Goal: Task Accomplishment & Management: Use online tool/utility

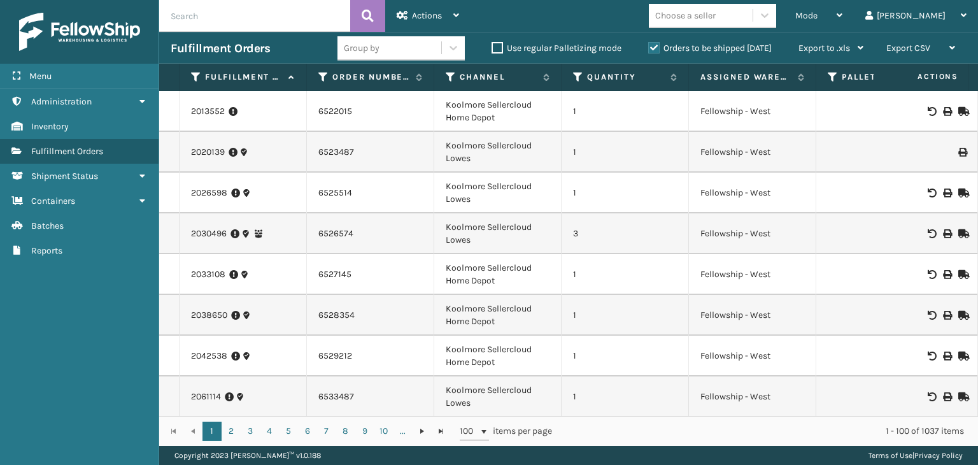
click at [288, 13] on input "text" at bounding box center [254, 16] width 191 height 32
type input "b"
click at [843, 10] on div "Mode" at bounding box center [819, 16] width 47 height 32
click at [282, 11] on input "text" at bounding box center [254, 16] width 191 height 32
click at [838, 75] on icon at bounding box center [833, 76] width 10 height 11
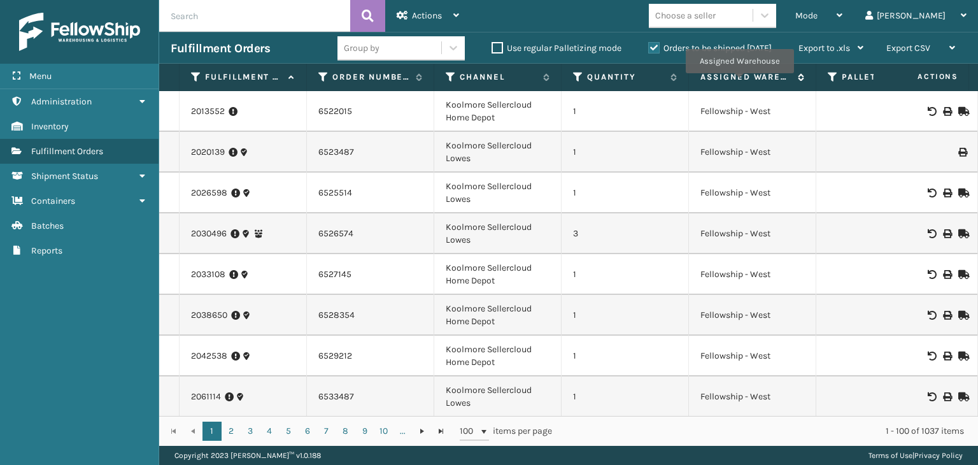
click at [739, 82] on label "Assigned Warehouse" at bounding box center [746, 76] width 91 height 11
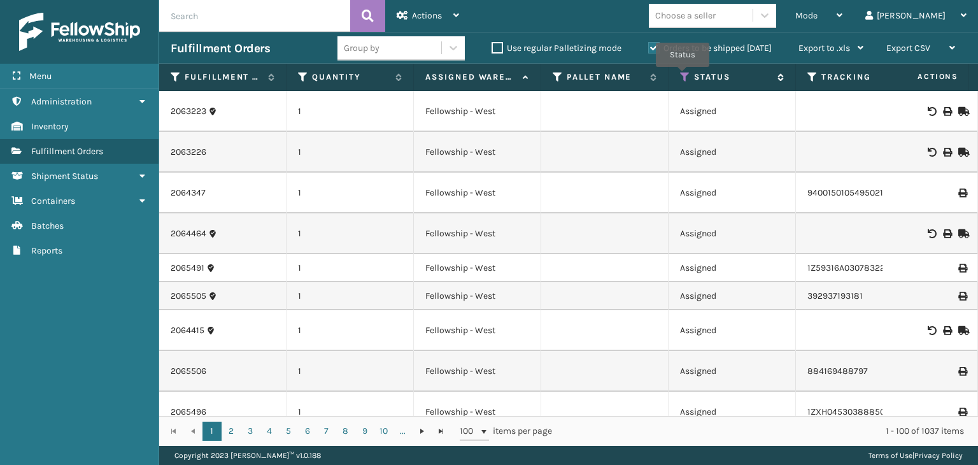
click at [683, 76] on icon at bounding box center [685, 76] width 10 height 11
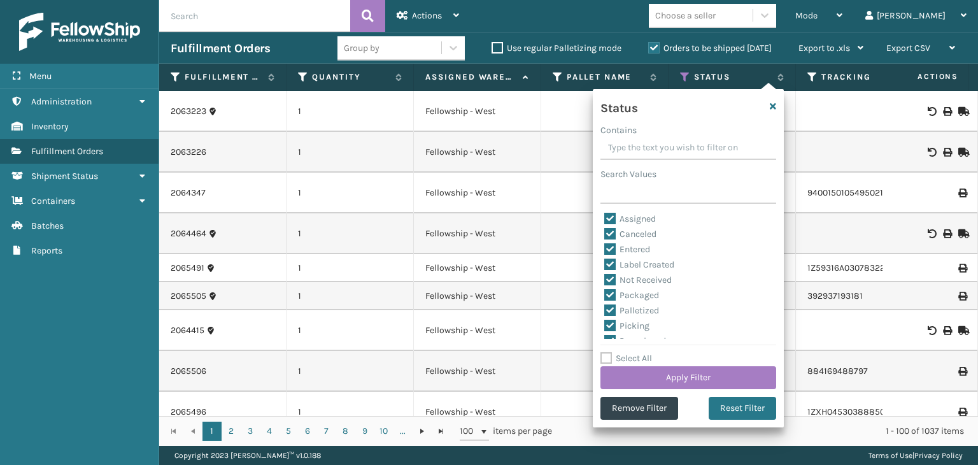
click at [631, 358] on label "Select All" at bounding box center [627, 358] width 52 height 11
click at [631, 352] on input "Select All" at bounding box center [696, 351] width 191 height 1
checkbox input "true"
click at [631, 358] on label "Select All" at bounding box center [627, 358] width 52 height 11
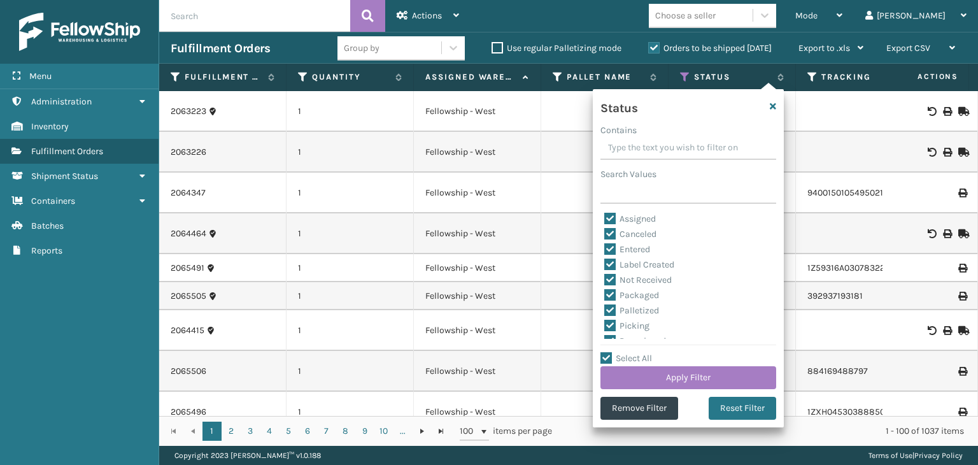
click at [631, 352] on input "Select All" at bounding box center [696, 351] width 191 height 1
checkbox input "false"
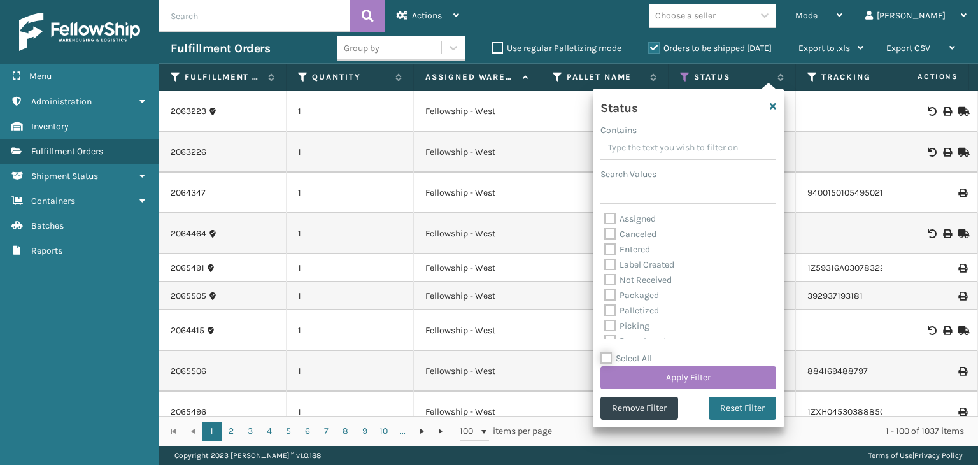
checkbox input "false"
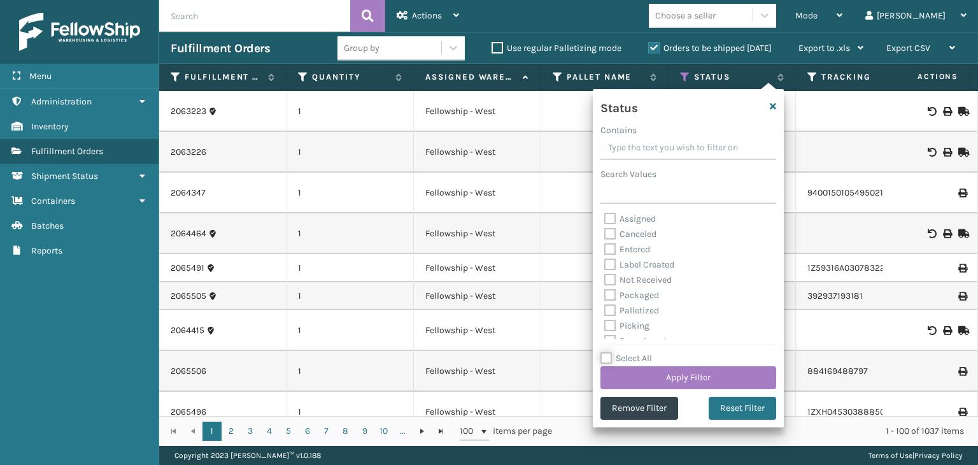
checkbox input "false"
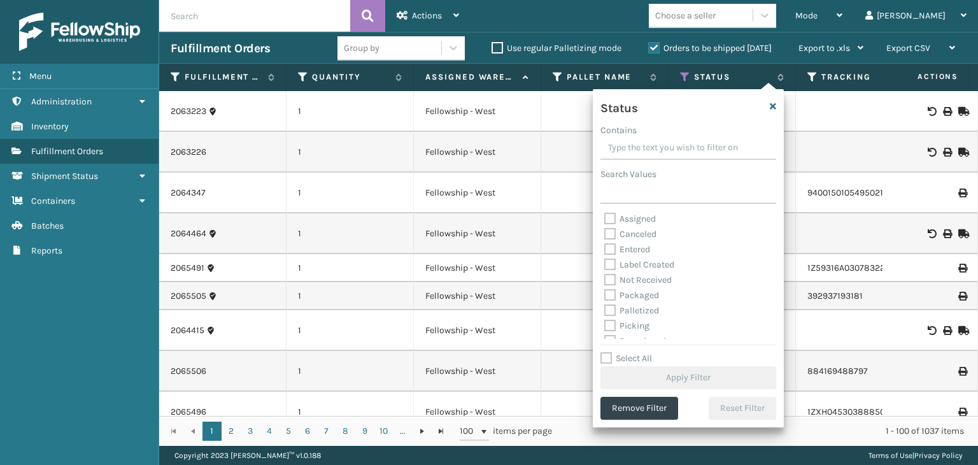
click at [639, 306] on label "Palletized" at bounding box center [631, 310] width 55 height 11
click at [605, 306] on input "Palletized" at bounding box center [604, 307] width 1 height 8
checkbox input "true"
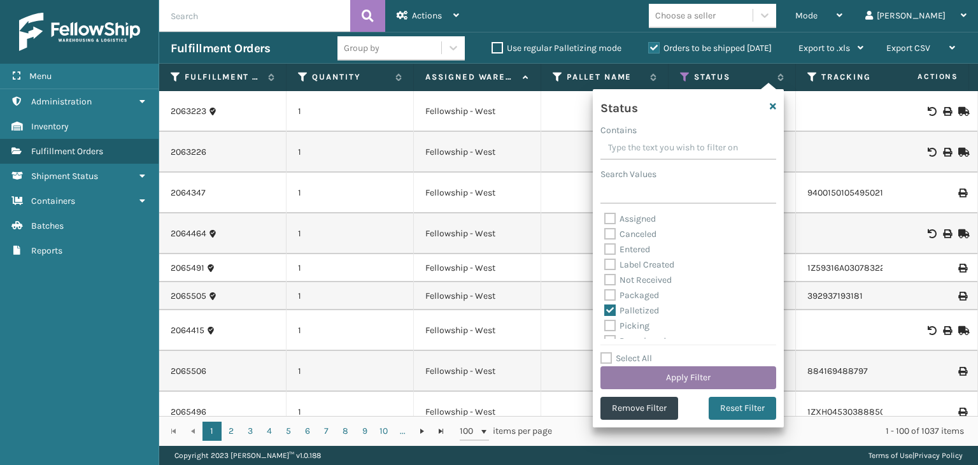
click at [687, 372] on button "Apply Filter" at bounding box center [689, 377] width 176 height 23
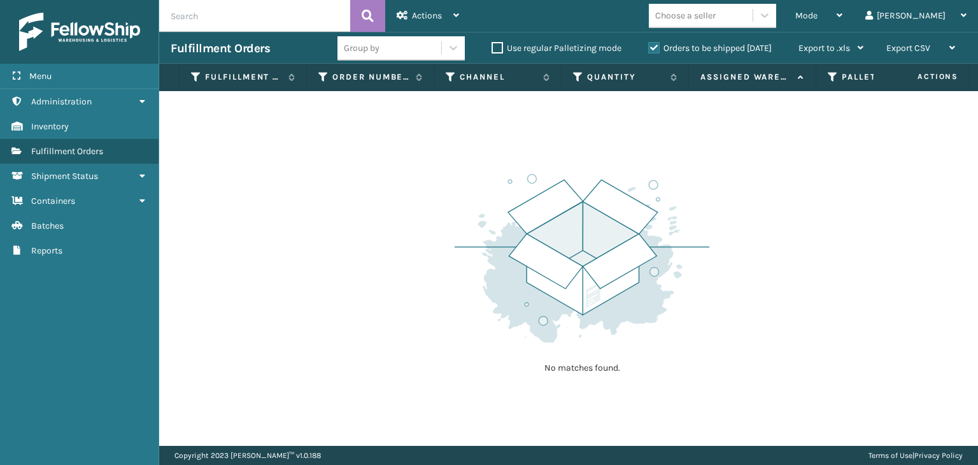
click at [648, 52] on label "Orders to be shipped [DATE]" at bounding box center [710, 48] width 124 height 11
click at [648, 49] on input "Orders to be shipped [DATE]" at bounding box center [648, 45] width 1 height 8
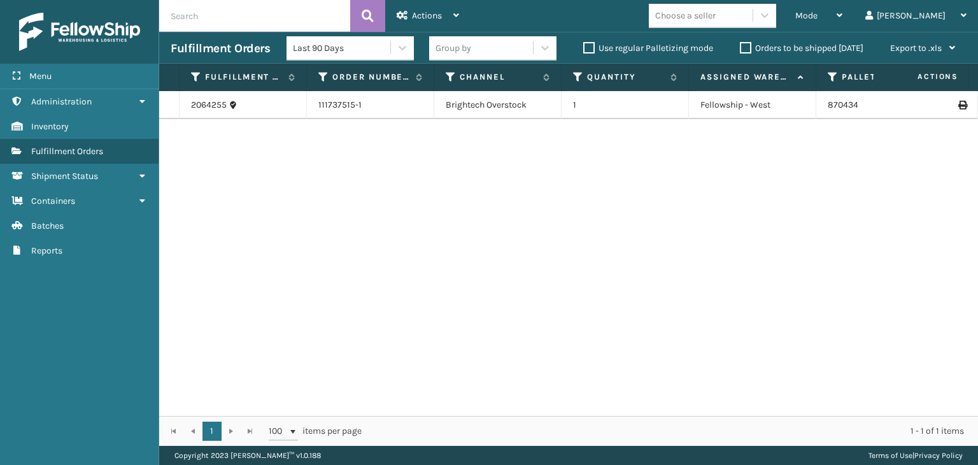
click at [959, 103] on icon at bounding box center [963, 105] width 8 height 9
click at [843, 26] on div "Mode" at bounding box center [819, 16] width 47 height 32
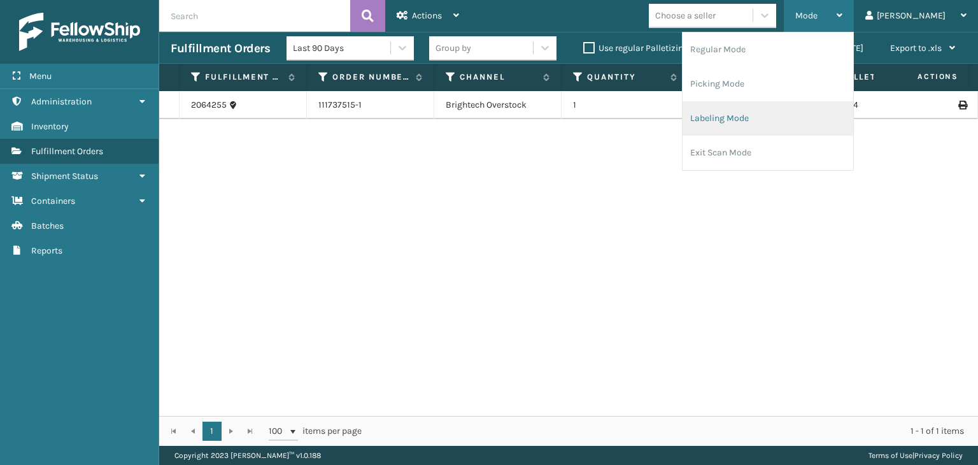
click at [810, 106] on li "Labeling Mode" at bounding box center [768, 118] width 171 height 34
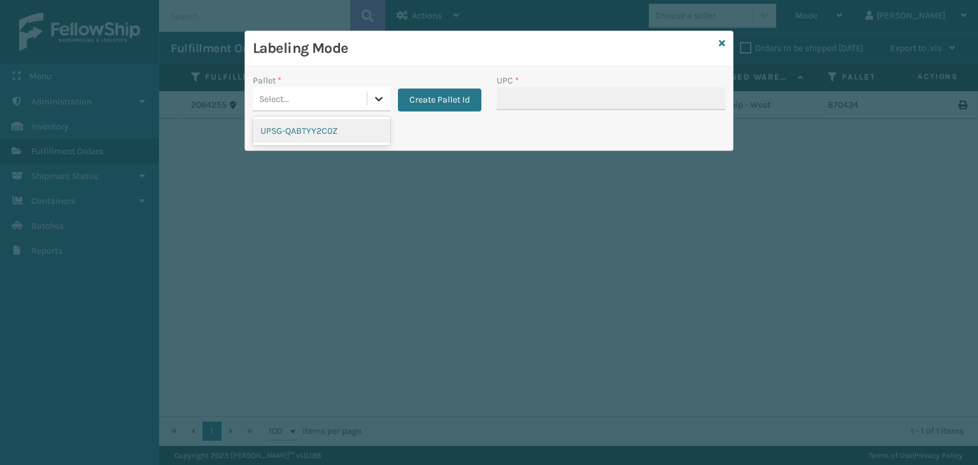
click at [380, 100] on icon at bounding box center [379, 98] width 13 height 13
click at [341, 134] on div "UPSG-QABTYY2C0Z" at bounding box center [322, 131] width 138 height 24
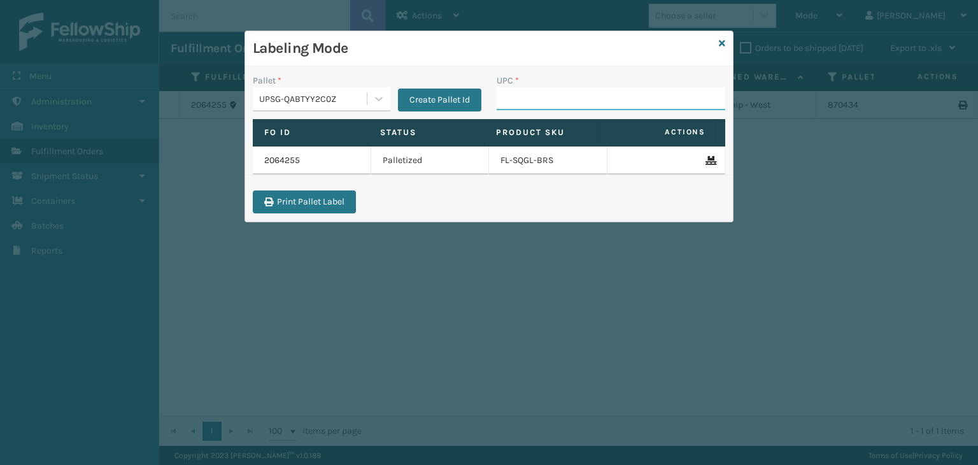
click at [532, 105] on input "UPC *" at bounding box center [611, 98] width 229 height 23
click at [731, 39] on div "Labeling Mode" at bounding box center [489, 48] width 488 height 35
click at [724, 46] on icon at bounding box center [722, 43] width 6 height 9
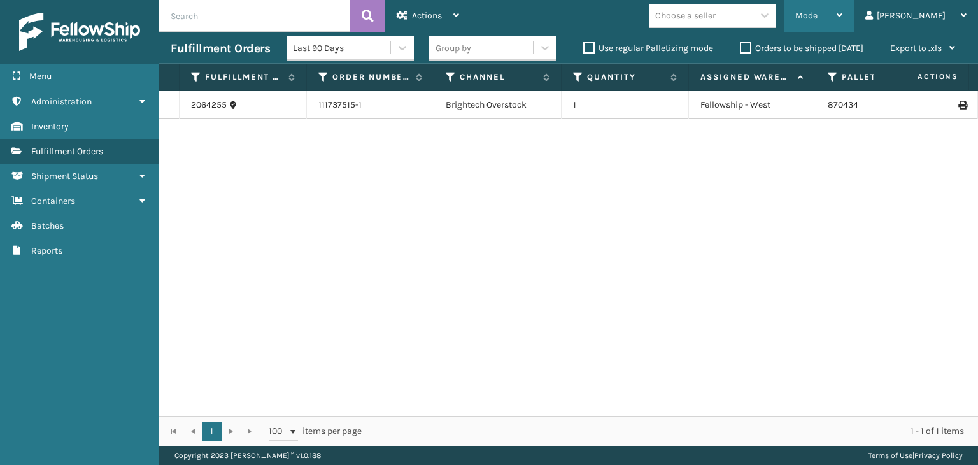
click at [843, 11] on div "Mode" at bounding box center [819, 16] width 47 height 32
click at [611, 243] on div "2064255 111737515-1 Brightech Overstock 1 Fellowship - West 870434 Palletized 1…" at bounding box center [568, 253] width 819 height 325
click at [843, 13] on div "Mode" at bounding box center [819, 16] width 47 height 32
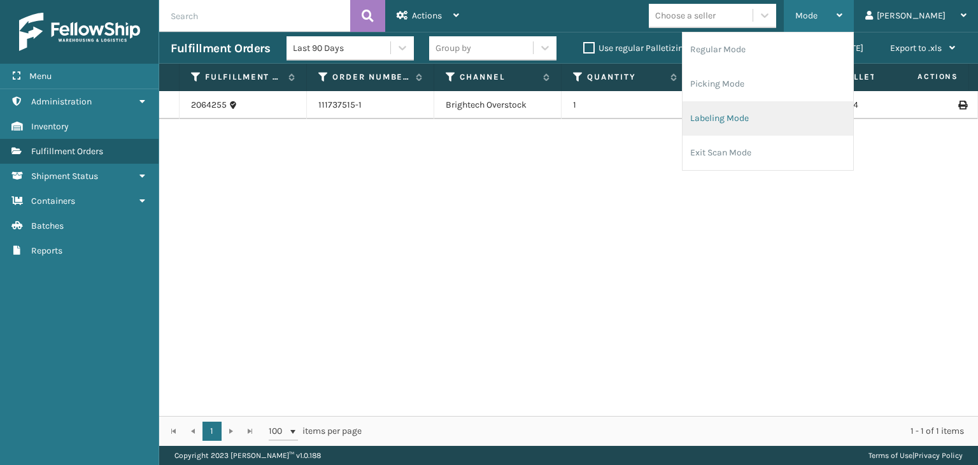
click at [795, 118] on li "Labeling Mode" at bounding box center [768, 118] width 171 height 34
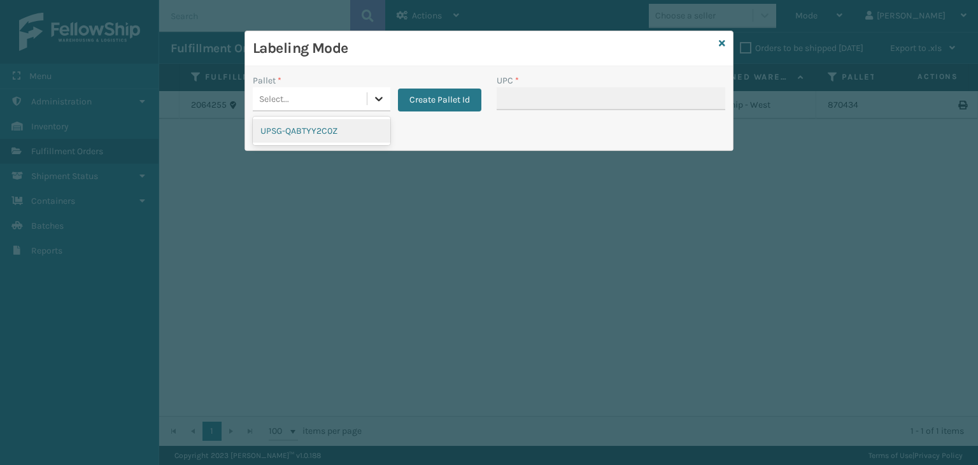
click at [372, 106] on div at bounding box center [379, 98] width 23 height 23
click at [317, 135] on div "UPSG-QABTYY2C0Z" at bounding box center [322, 131] width 138 height 24
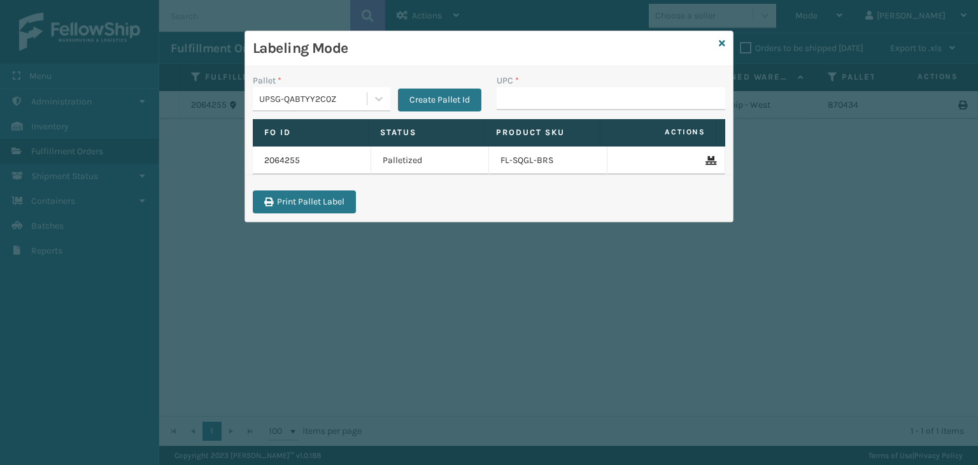
click at [557, 86] on div "UPC *" at bounding box center [611, 80] width 229 height 13
click at [569, 101] on input "UPC *" at bounding box center [611, 98] width 229 height 23
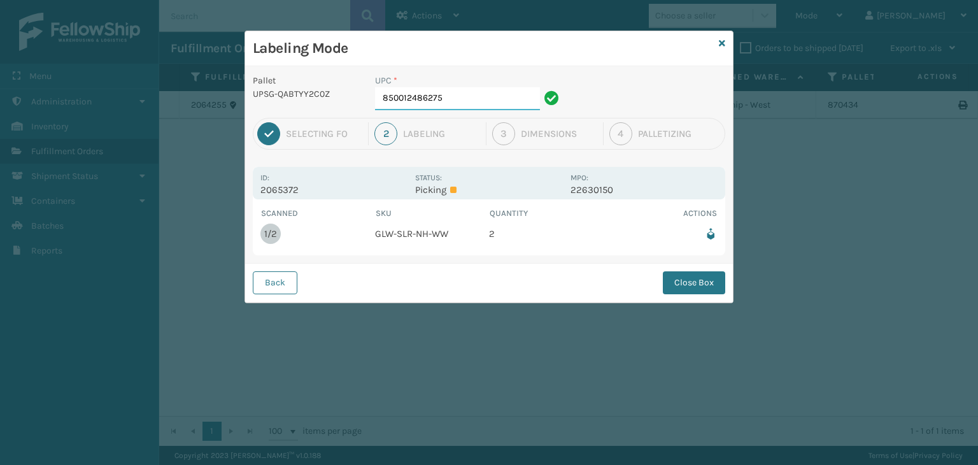
click at [462, 100] on input "850012486275" at bounding box center [457, 98] width 165 height 23
click at [518, 97] on input "850012486275" at bounding box center [457, 98] width 165 height 23
click at [684, 280] on button "Close Box" at bounding box center [694, 282] width 62 height 23
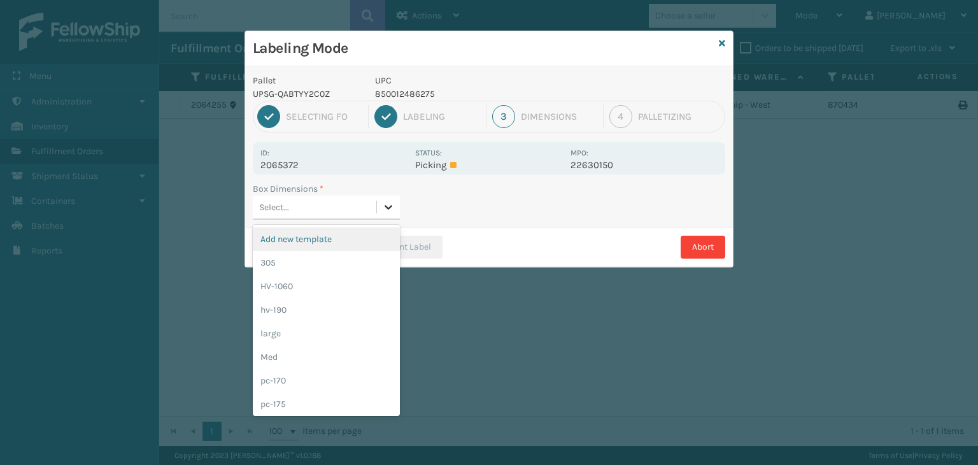
drag, startPoint x: 395, startPoint y: 199, endPoint x: 390, endPoint y: 207, distance: 9.7
click at [391, 206] on div at bounding box center [388, 207] width 23 height 23
click at [311, 357] on div "Med" at bounding box center [326, 357] width 147 height 24
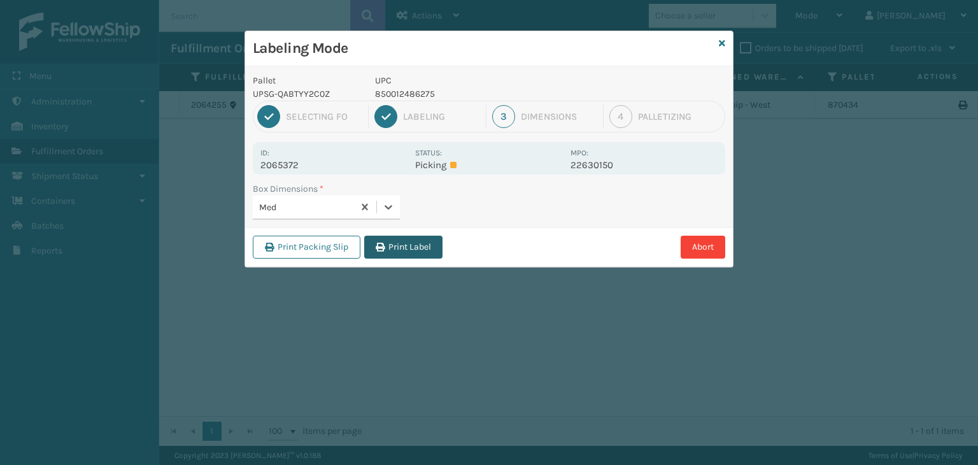
click at [422, 248] on button "Print Label" at bounding box center [403, 247] width 78 height 23
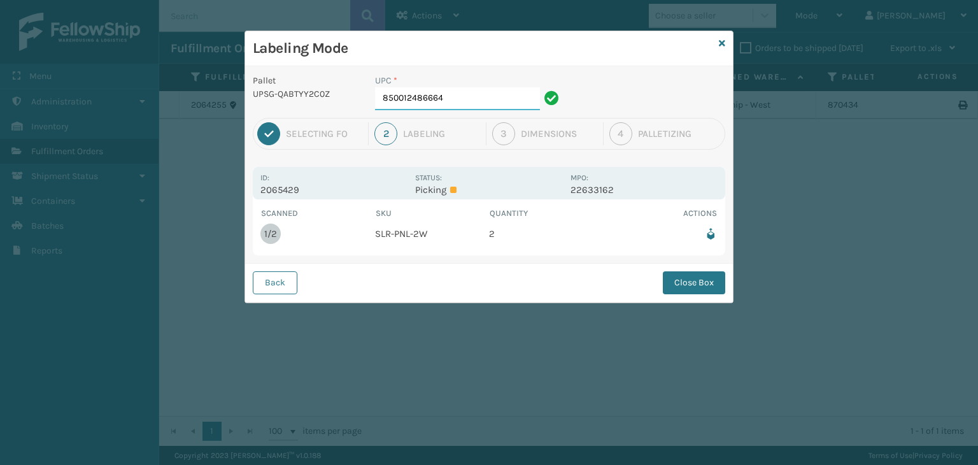
click at [482, 95] on input "850012486664" at bounding box center [457, 98] width 165 height 23
click at [697, 277] on button "Close Box" at bounding box center [694, 282] width 62 height 23
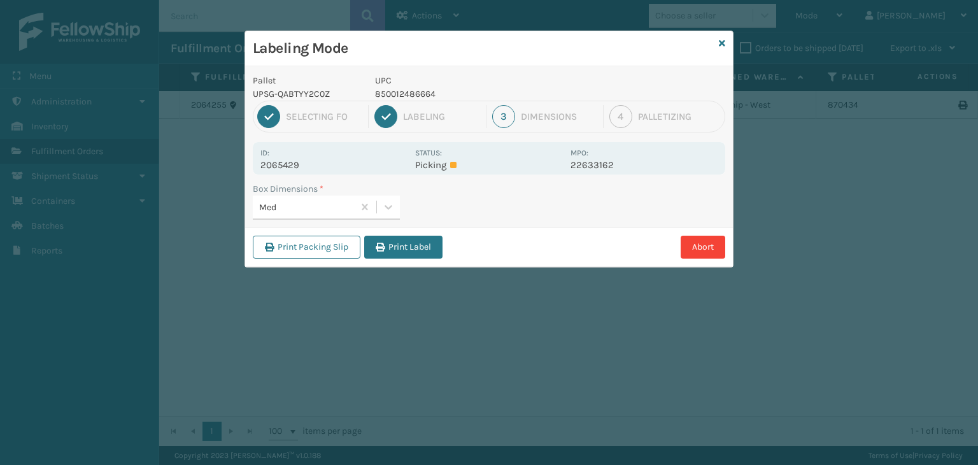
click at [325, 198] on div "Med" at bounding box center [303, 207] width 101 height 21
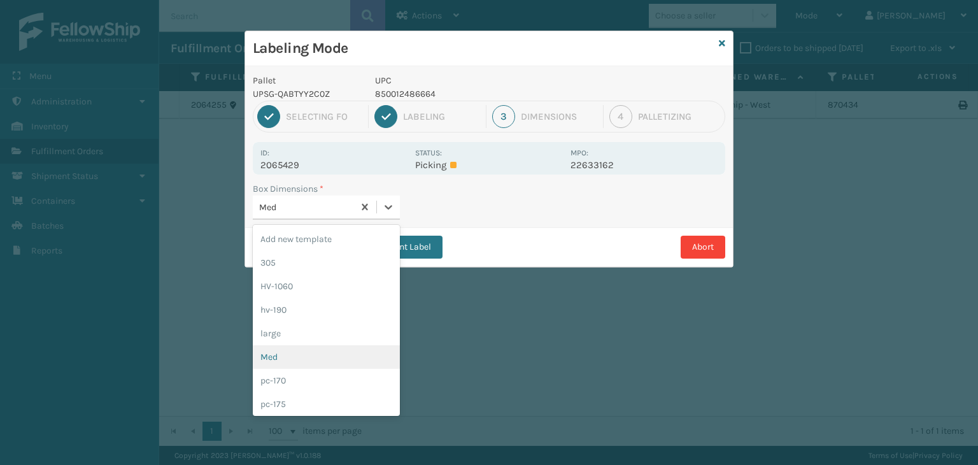
click at [313, 360] on div "Med" at bounding box center [326, 357] width 147 height 24
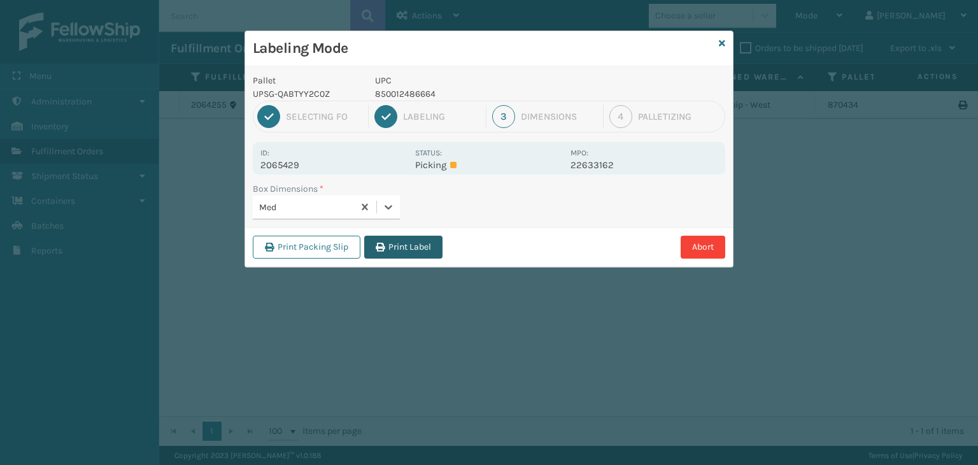
click at [415, 246] on button "Print Label" at bounding box center [403, 247] width 78 height 23
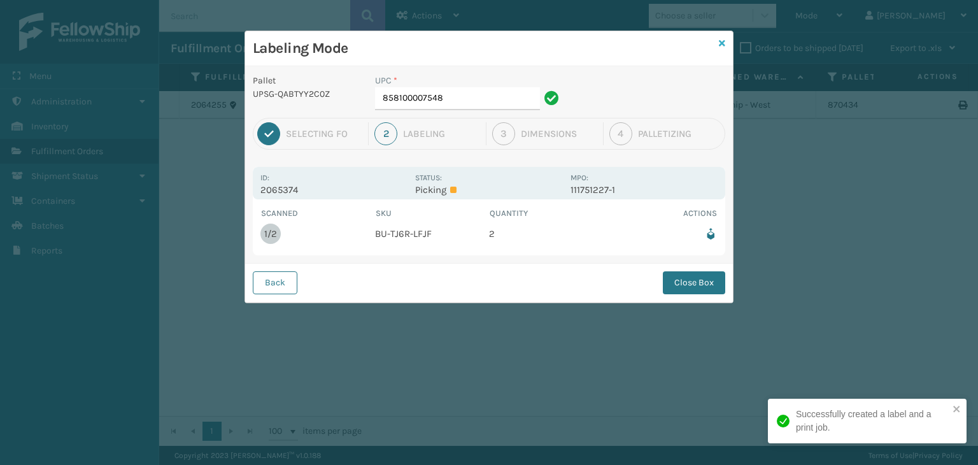
click at [724, 41] on icon at bounding box center [722, 43] width 6 height 9
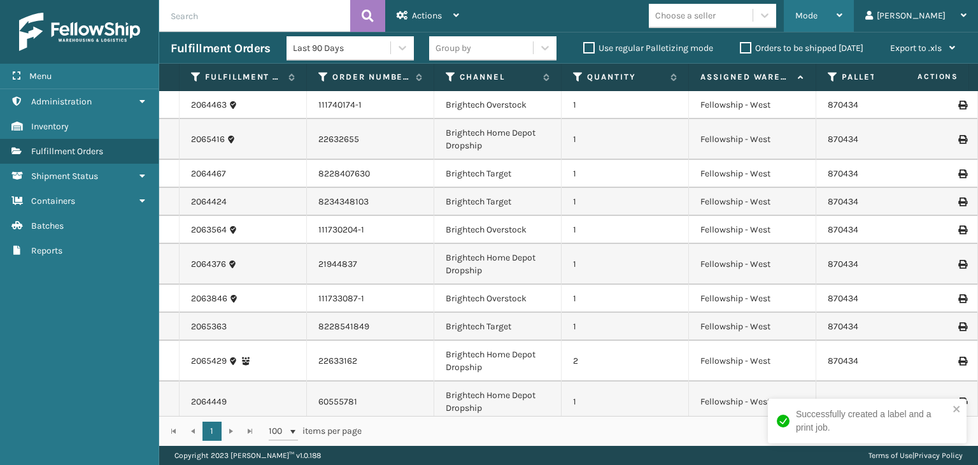
click at [843, 21] on div "Mode" at bounding box center [819, 16] width 47 height 32
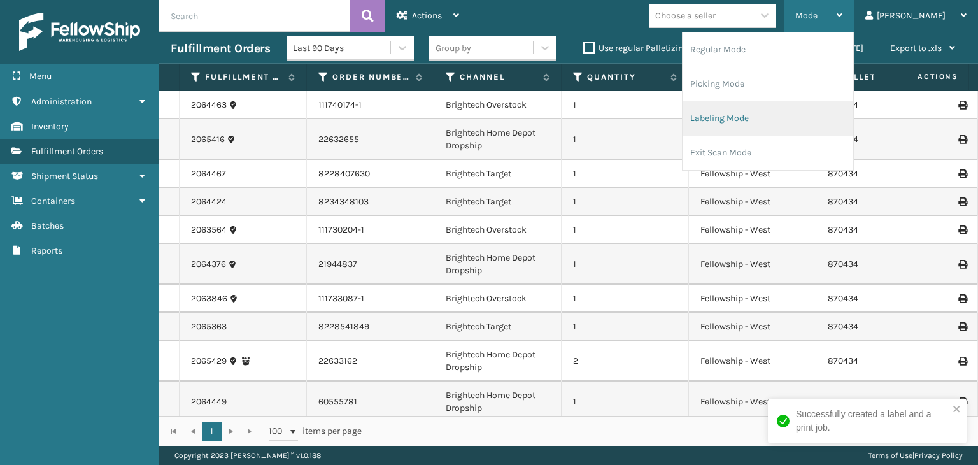
click at [845, 121] on li "Labeling Mode" at bounding box center [768, 118] width 171 height 34
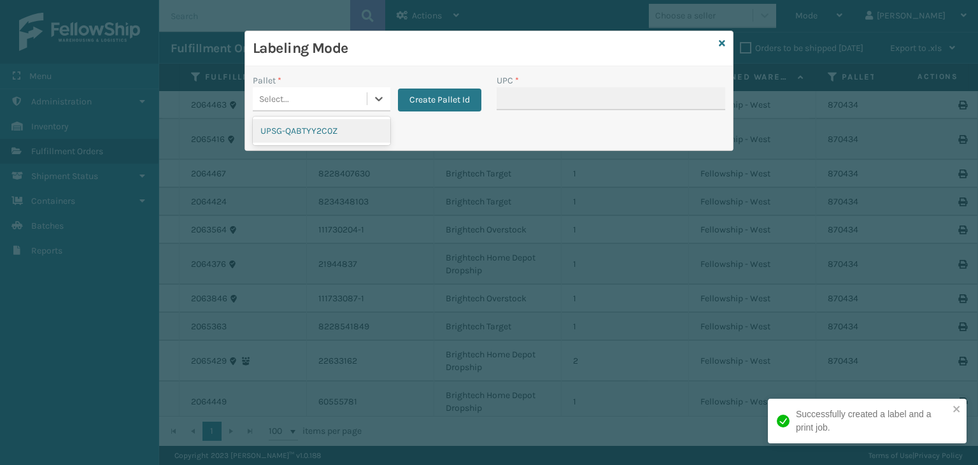
click at [307, 97] on div "Select..." at bounding box center [310, 99] width 114 height 21
click at [354, 132] on div "UPSG-QABTYY2C0Z" at bounding box center [322, 131] width 138 height 24
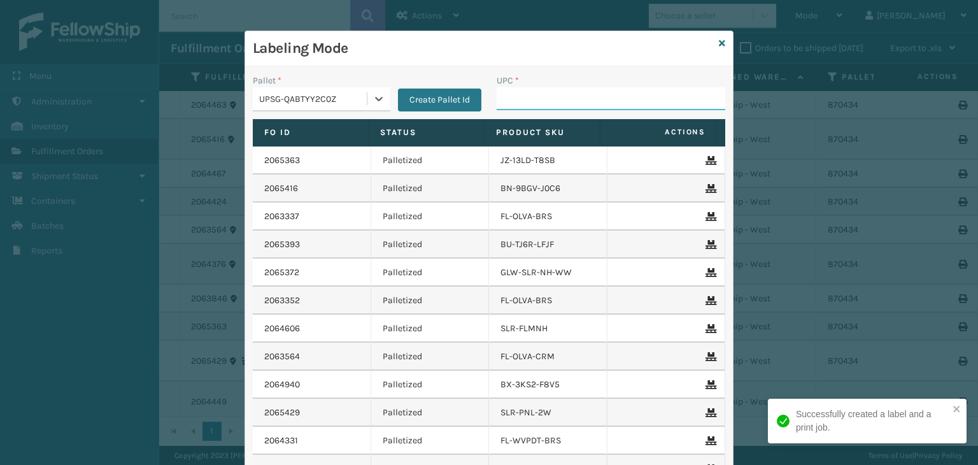
click at [596, 97] on input "UPC *" at bounding box center [611, 98] width 229 height 23
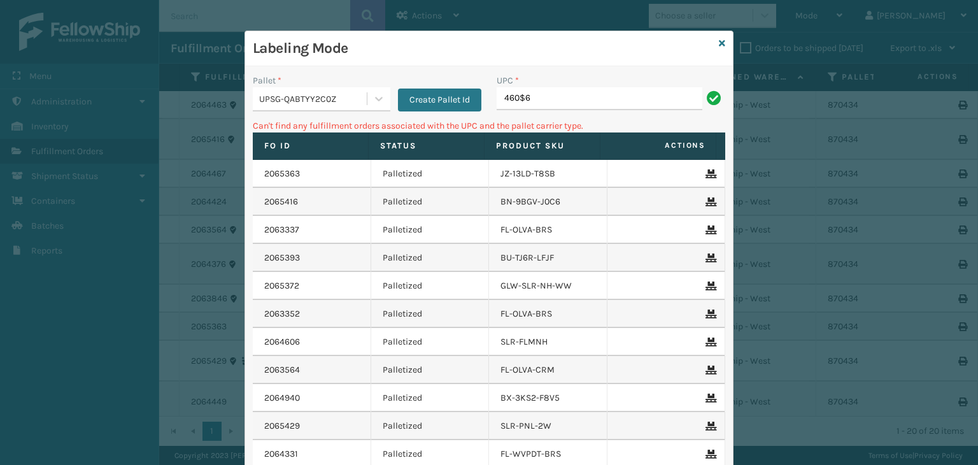
click at [571, 110] on input "460$6" at bounding box center [600, 98] width 206 height 23
type input "4"
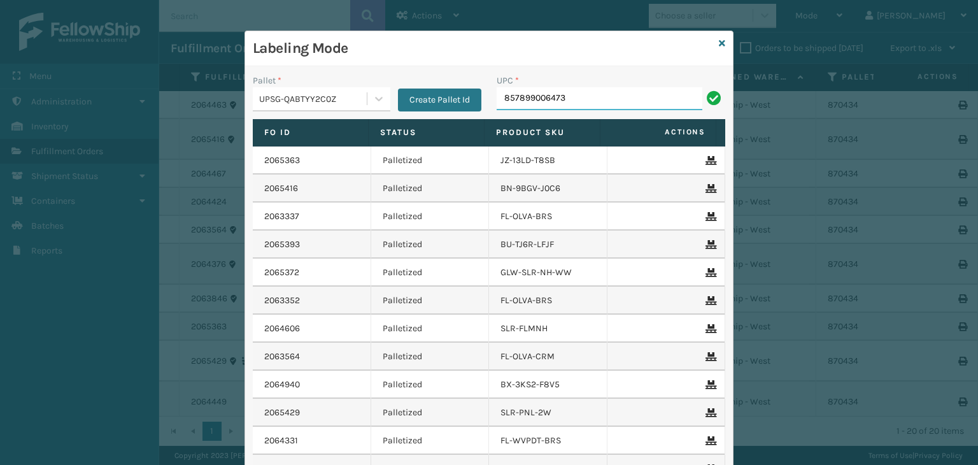
type input "857899006473"
type input "810"
type input "810161332"
type input "81016133227"
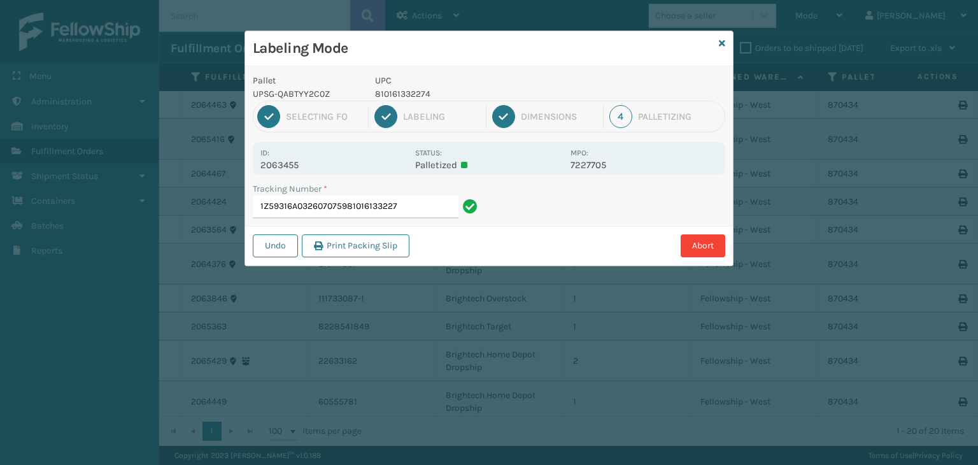
type input "1Z59316A0326070759810161332274"
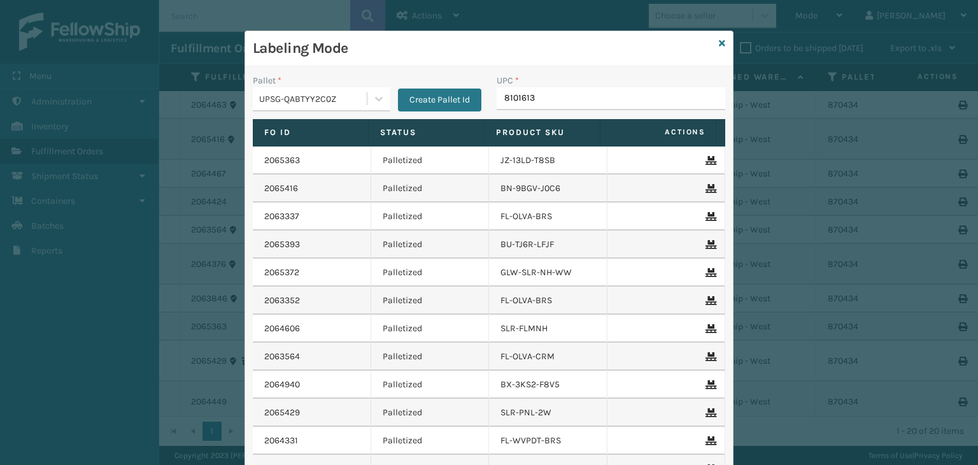
type input "81016133"
type input "06888802"
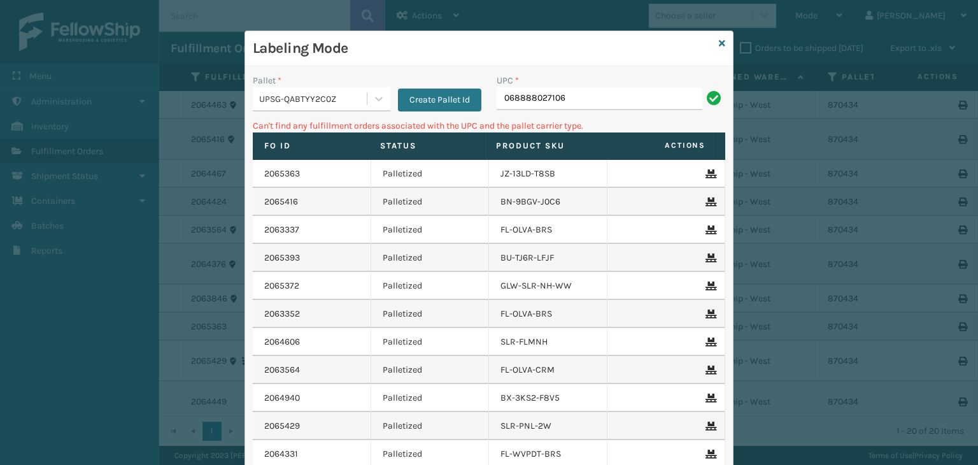
click at [506, 97] on input "068888027106" at bounding box center [600, 98] width 206 height 23
type input "68888027106"
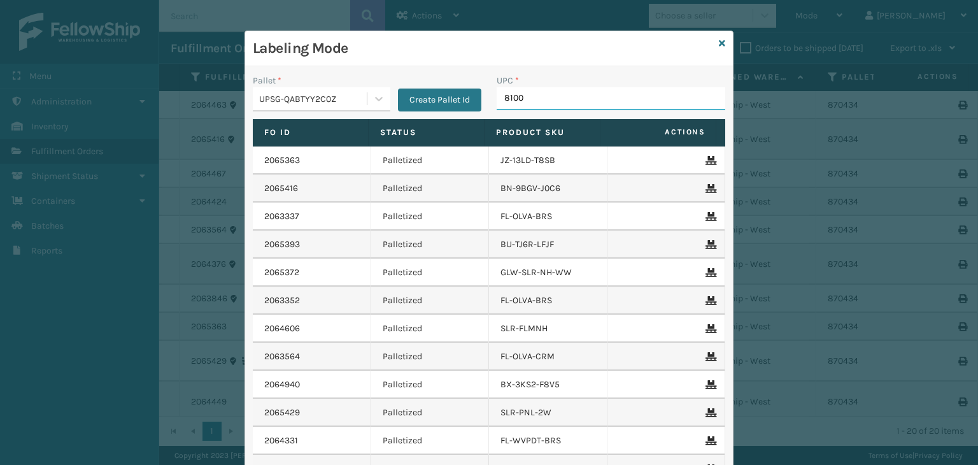
type input "81009"
type input "81009093231"
type input "810090932"
click at [532, 94] on input "UPC *" at bounding box center [611, 98] width 229 height 23
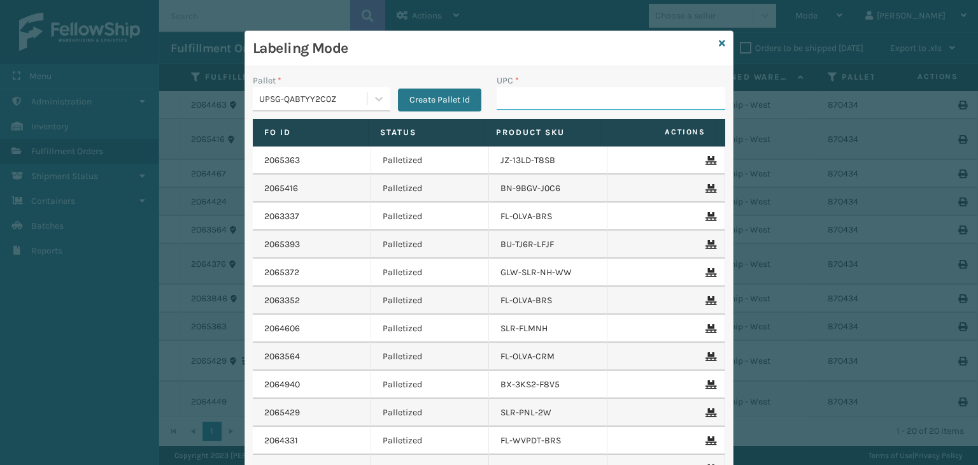
click at [535, 99] on input "UPC *" at bounding box center [611, 98] width 229 height 23
click at [511, 103] on input "UPC *" at bounding box center [611, 98] width 229 height 23
click at [510, 100] on input "UPC *" at bounding box center [611, 98] width 229 height 23
drag, startPoint x: 517, startPoint y: 99, endPoint x: 500, endPoint y: 89, distance: 19.1
click at [517, 98] on input "UPC *" at bounding box center [611, 98] width 229 height 23
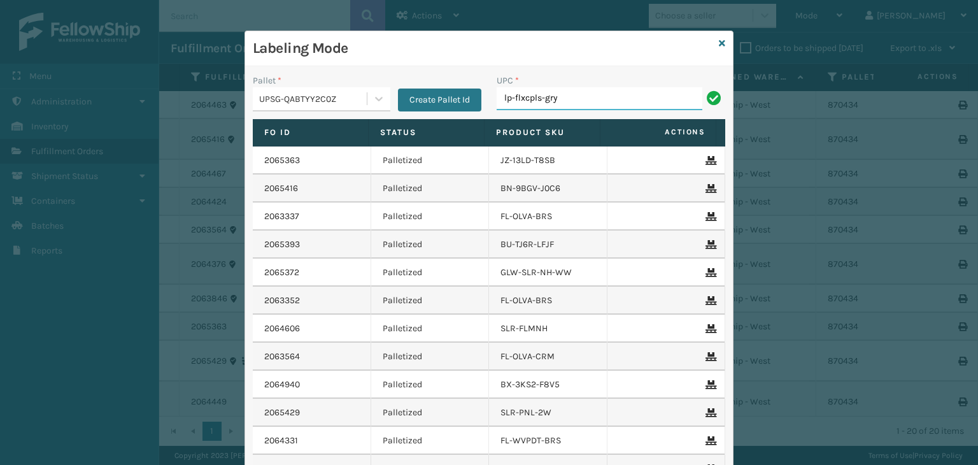
type input "LP-FLXCPLS-GRY"
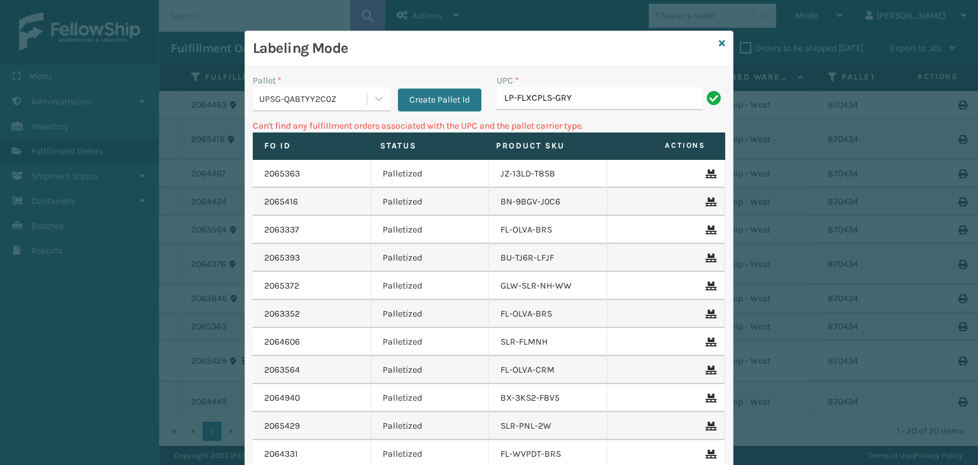
click at [550, 96] on input "LP-FLXCPLS-GRY" at bounding box center [600, 98] width 206 height 23
click at [720, 41] on icon at bounding box center [722, 43] width 6 height 9
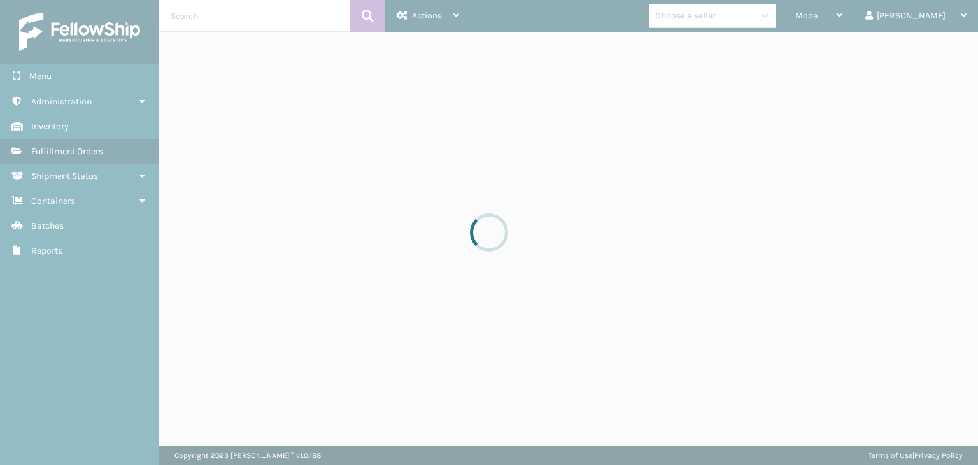
click at [289, 17] on div at bounding box center [489, 232] width 978 height 465
